Goal: Task Accomplishment & Management: Use online tool/utility

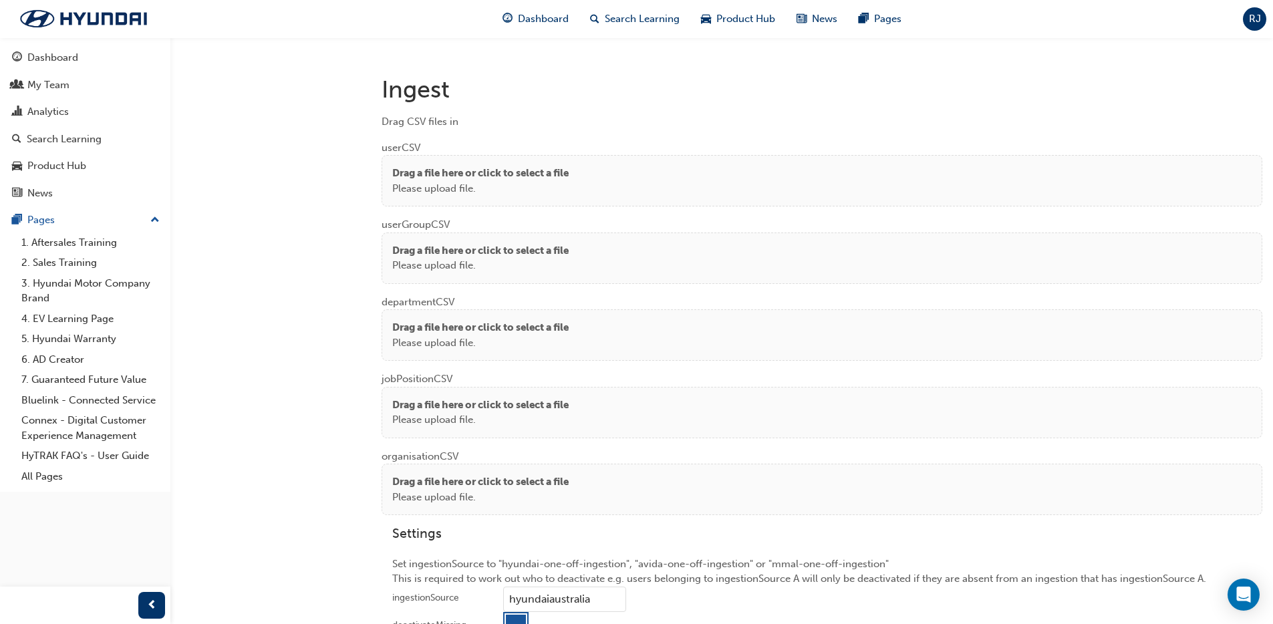
scroll to position [983, 0]
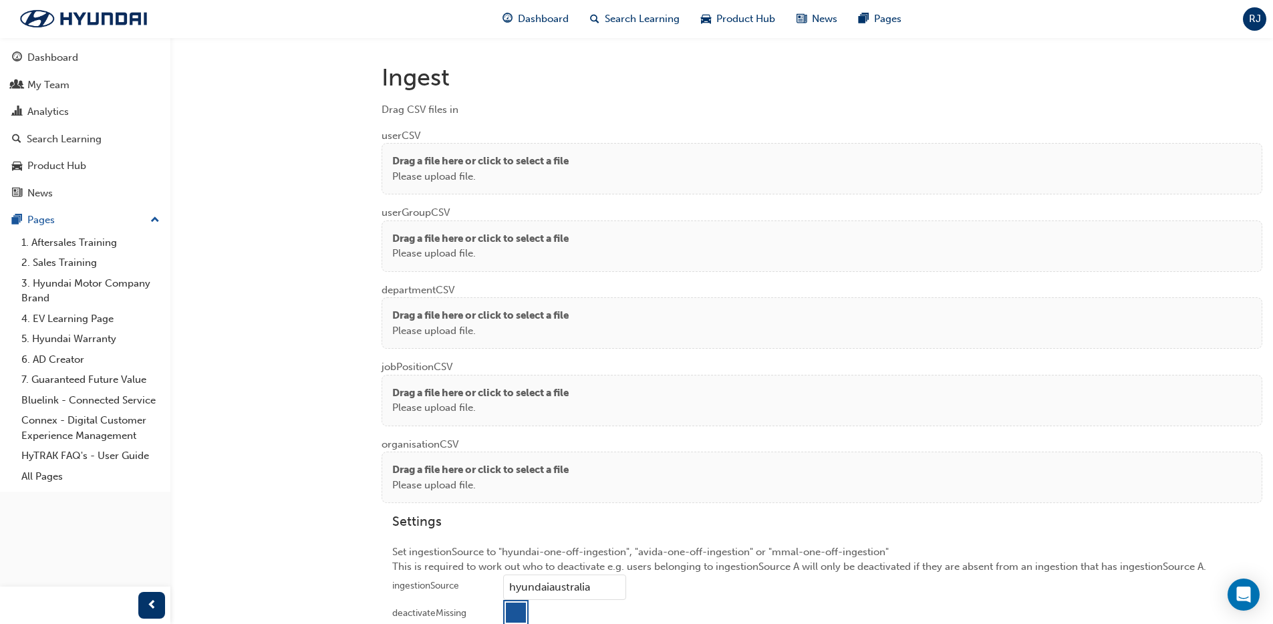
click at [514, 176] on p "Please upload file." at bounding box center [480, 176] width 176 height 15
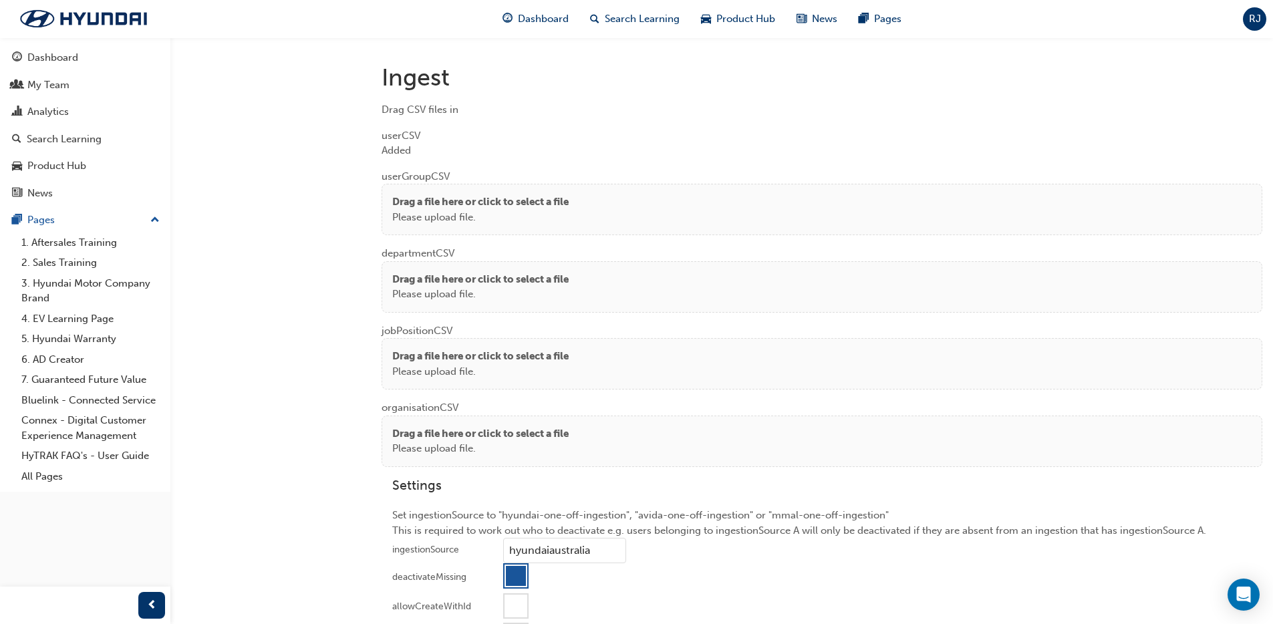
click at [411, 219] on p "Please upload file." at bounding box center [480, 217] width 176 height 15
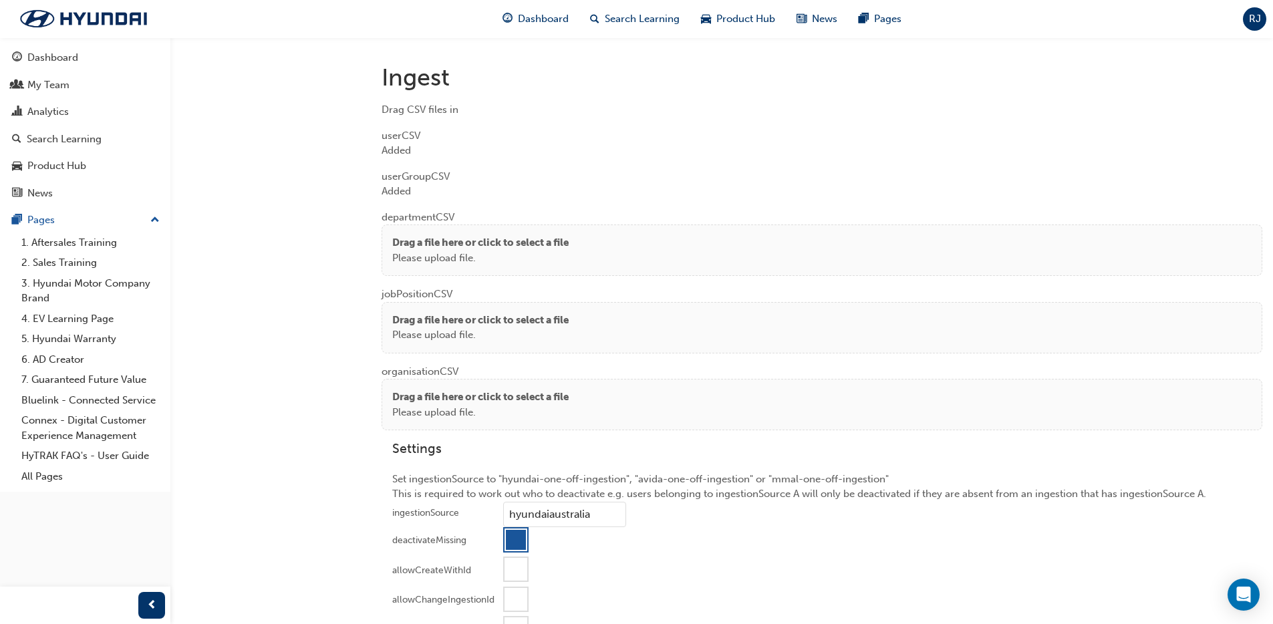
click at [438, 243] on p "Drag a file here or click to select a file" at bounding box center [480, 242] width 176 height 15
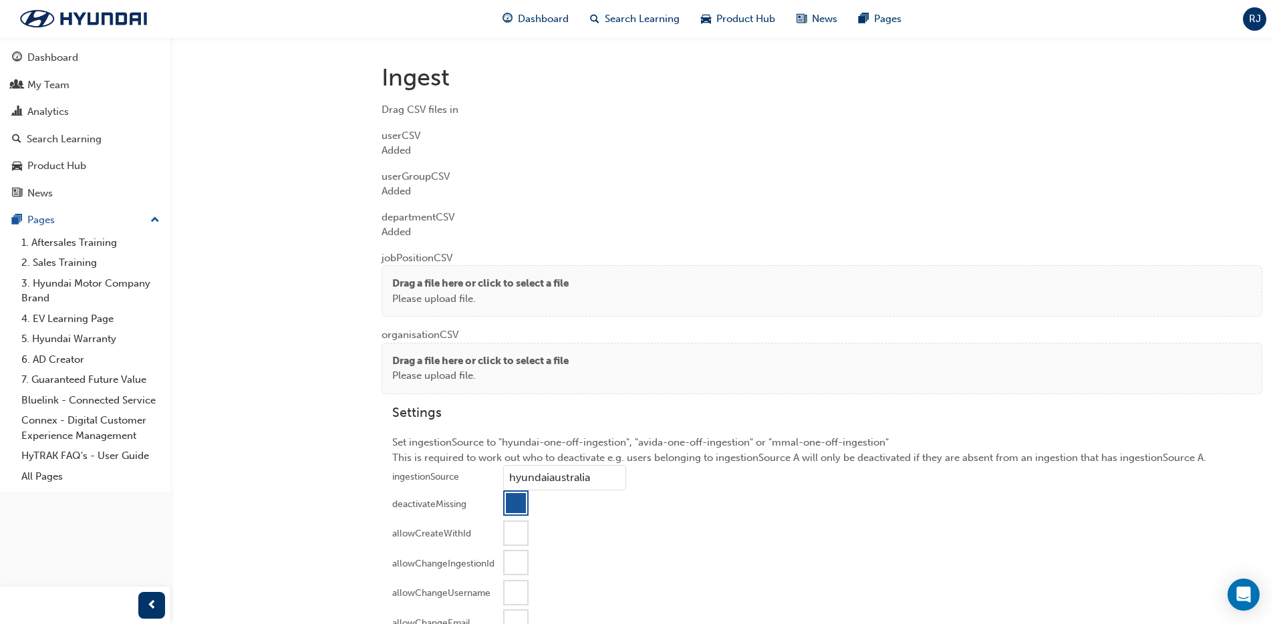
click at [440, 295] on p "Please upload file." at bounding box center [480, 298] width 176 height 15
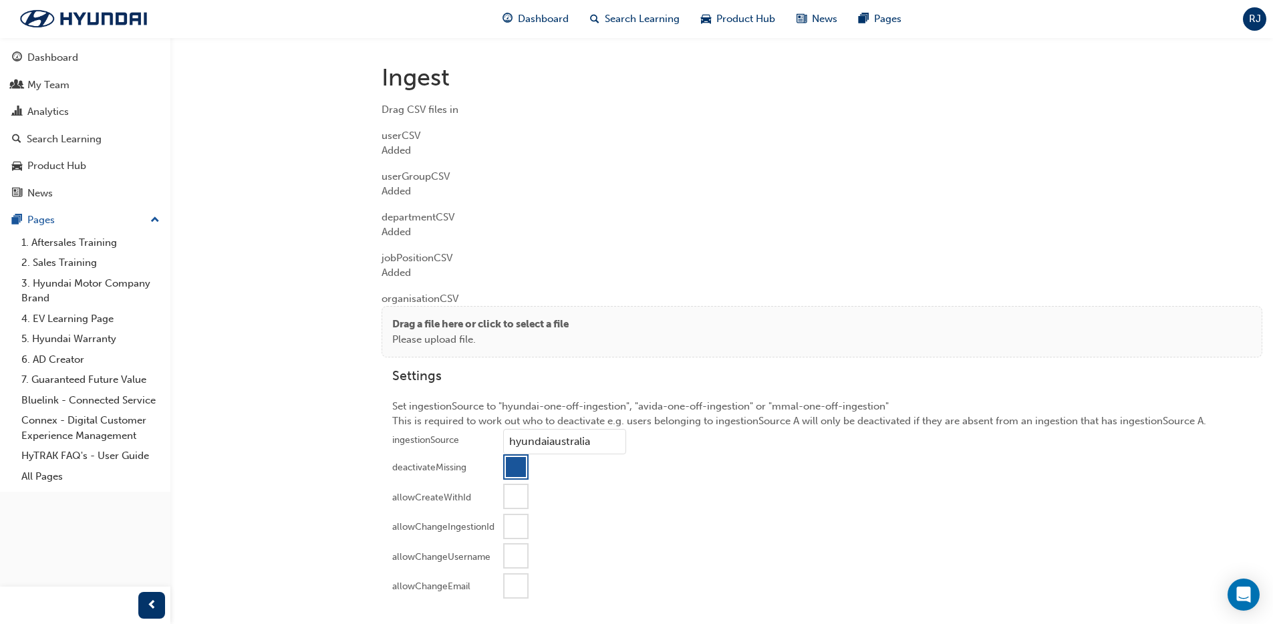
click at [429, 331] on p "Drag a file here or click to select a file" at bounding box center [480, 324] width 176 height 15
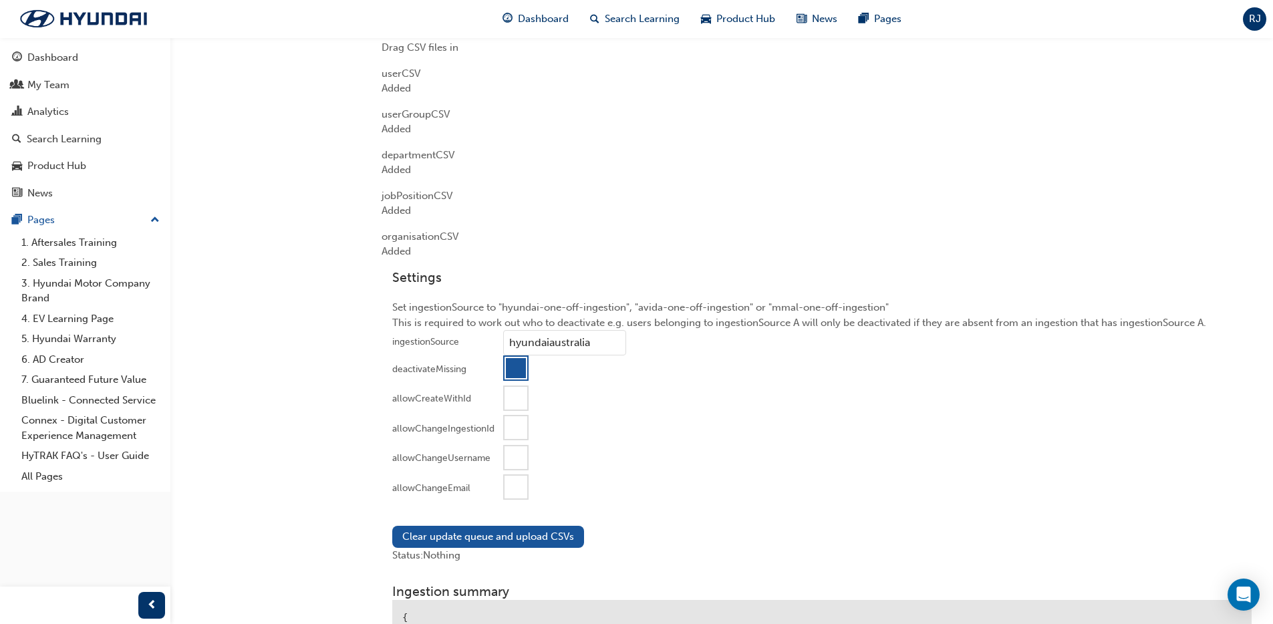
scroll to position [1250, 0]
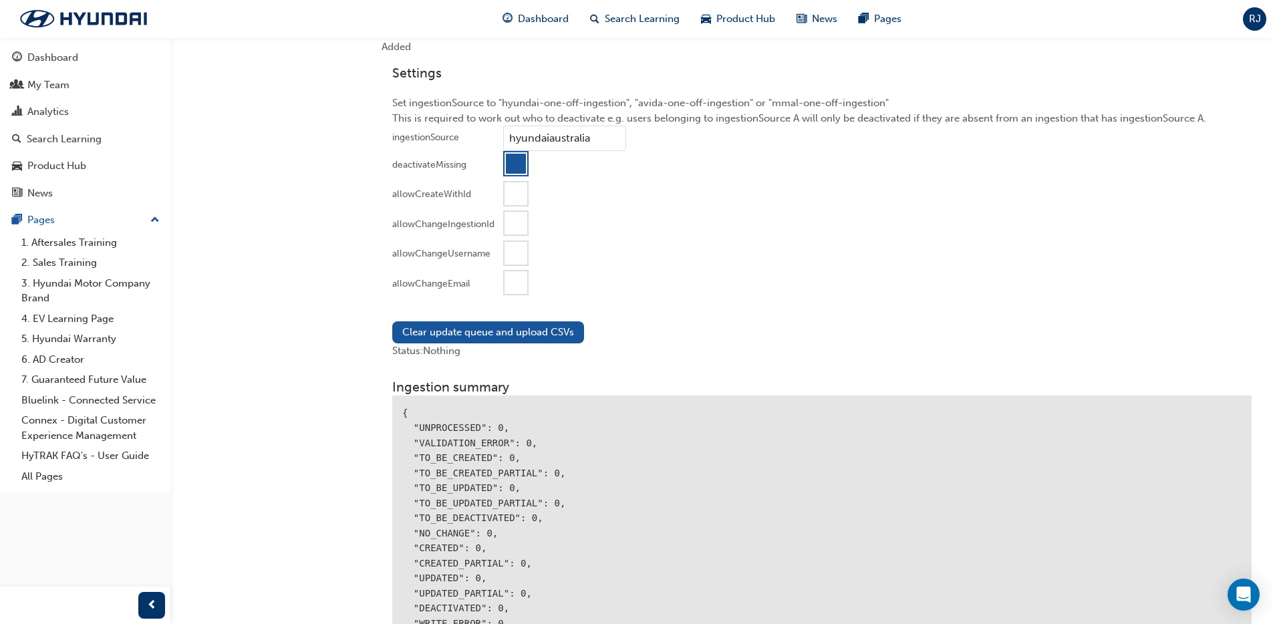
click at [513, 289] on div at bounding box center [516, 282] width 23 height 23
click at [491, 337] on button "Clear update queue and upload CSVs" at bounding box center [488, 332] width 192 height 22
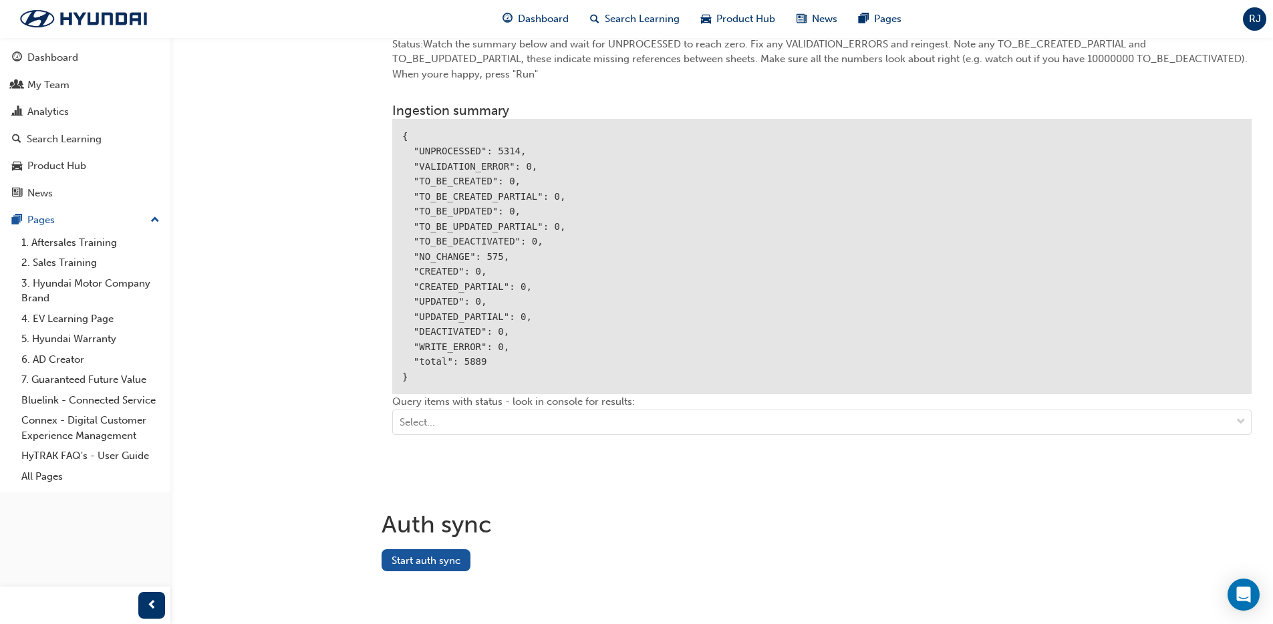
scroll to position [1557, 0]
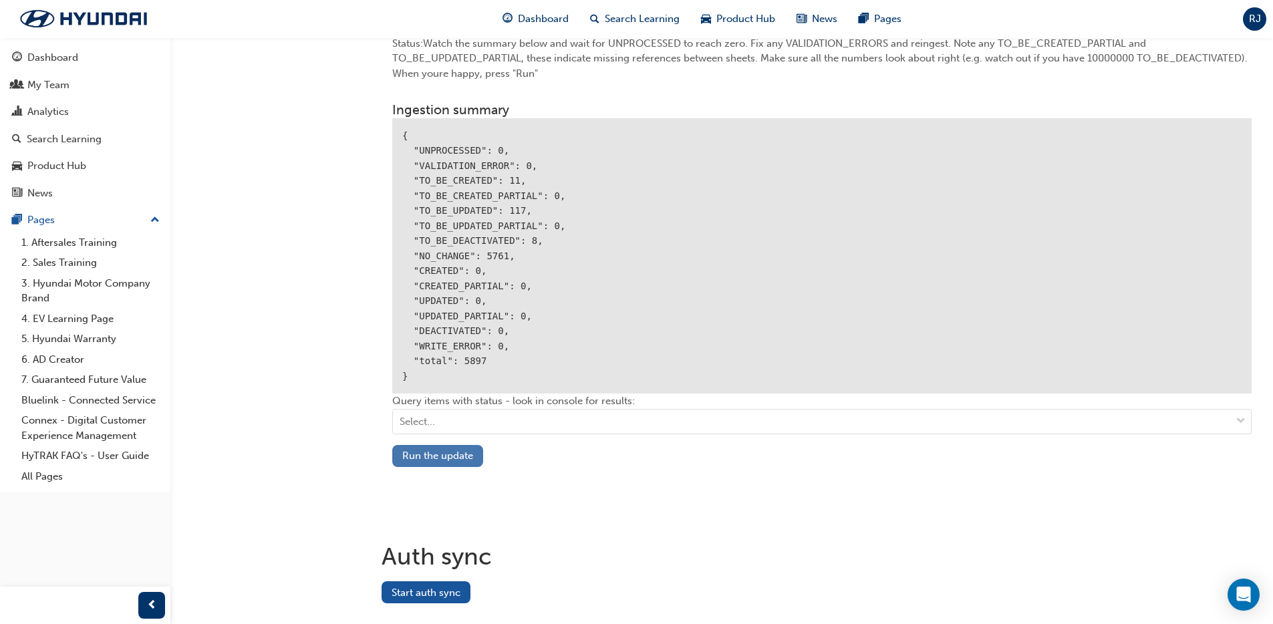
click at [438, 452] on button "Run the update" at bounding box center [437, 456] width 91 height 22
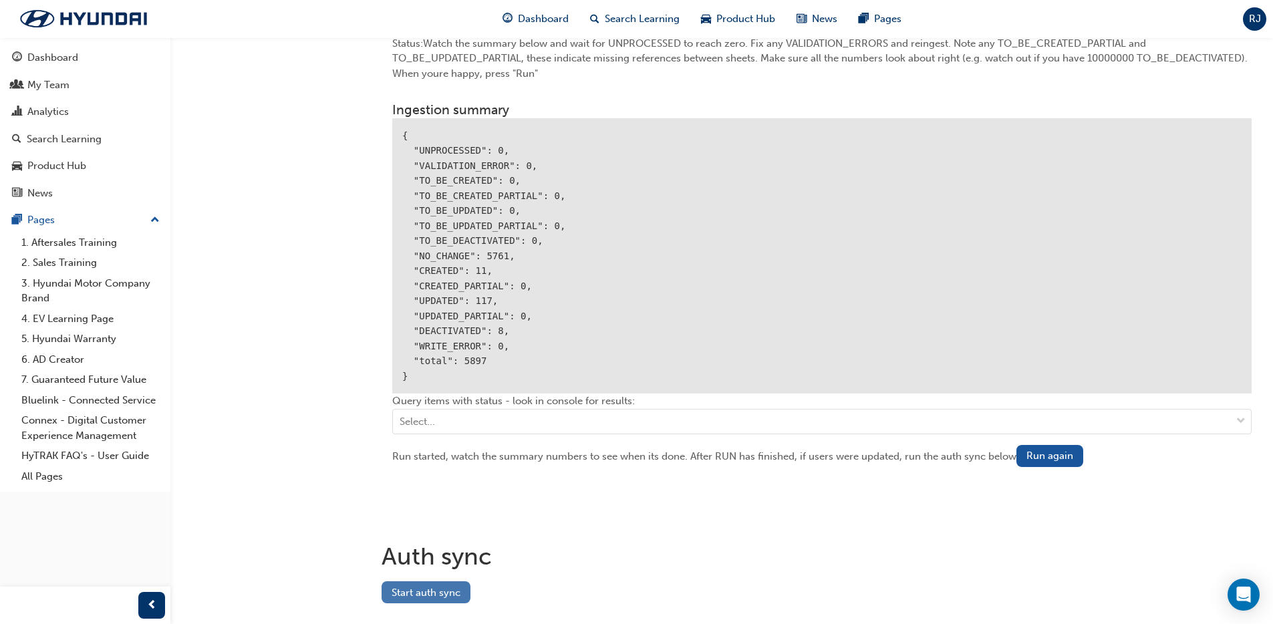
click at [442, 598] on button "Start auth sync" at bounding box center [426, 592] width 89 height 22
